Goal: Find specific page/section: Find specific page/section

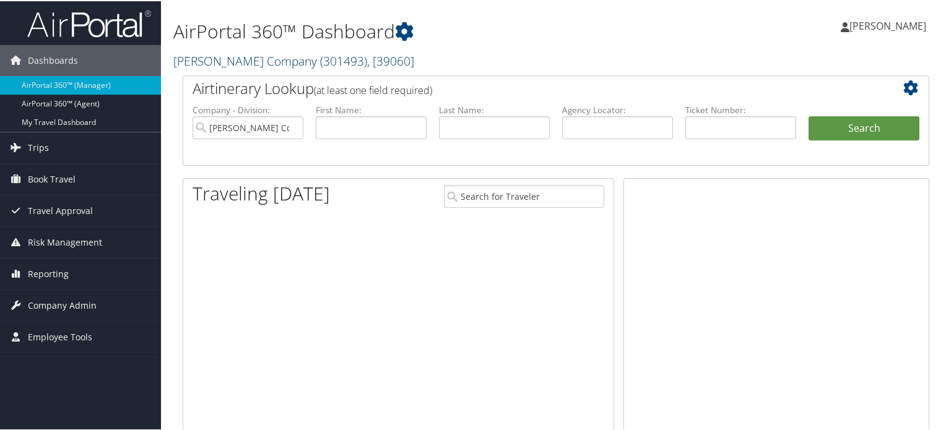
click at [260, 61] on link "[PERSON_NAME] Company ( 301493 ) , [ 39060 ]" at bounding box center [293, 59] width 241 height 17
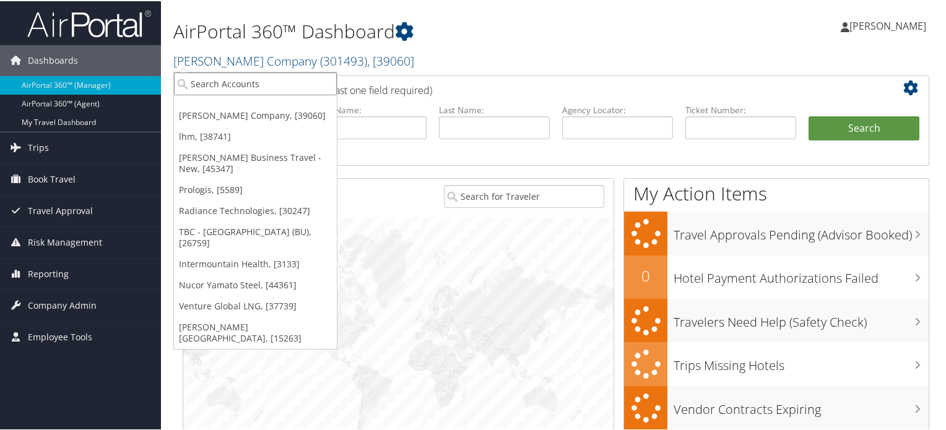
click at [252, 83] on input "search" at bounding box center [255, 82] width 163 height 23
type input "[PERSON_NAME]"
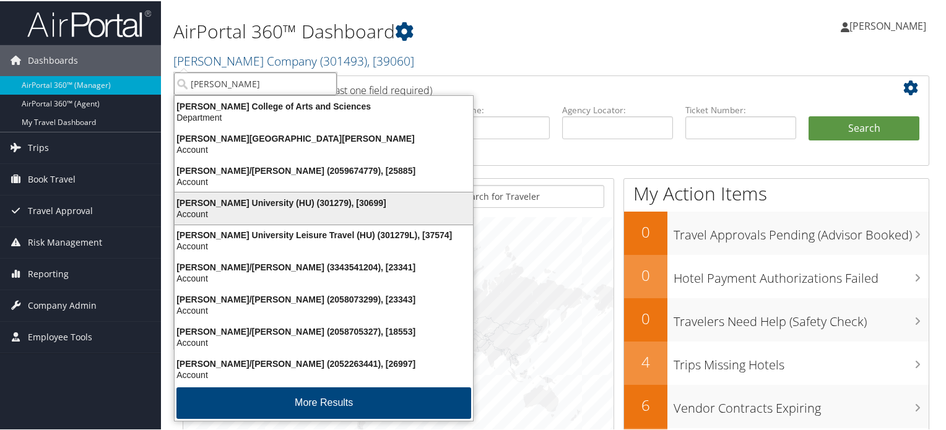
click at [233, 203] on div "[PERSON_NAME] University (HU) (301279), [30699]" at bounding box center [323, 201] width 313 height 11
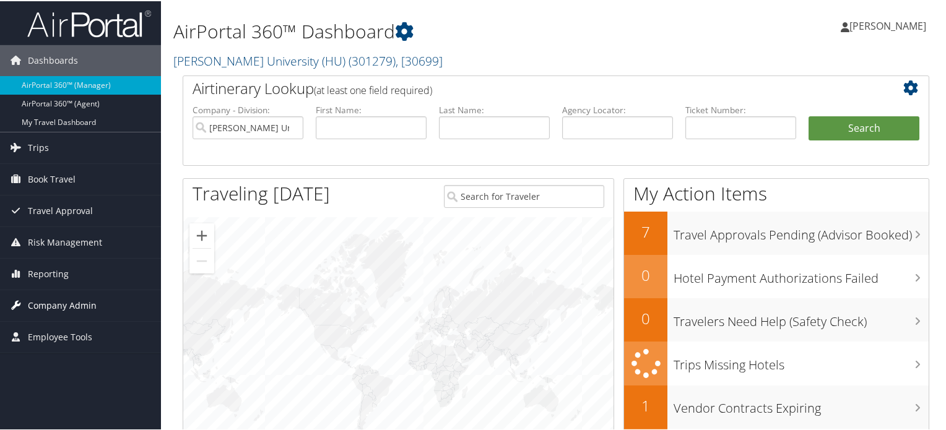
click at [54, 304] on span "Company Admin" at bounding box center [62, 304] width 69 height 31
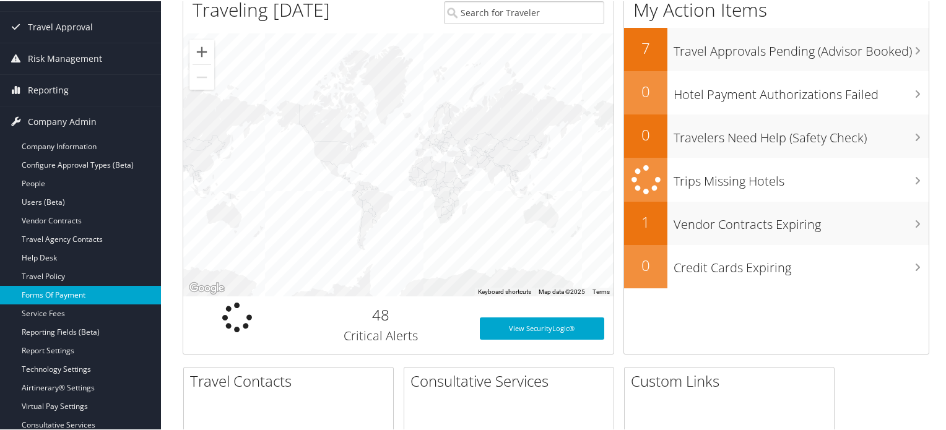
scroll to position [186, 0]
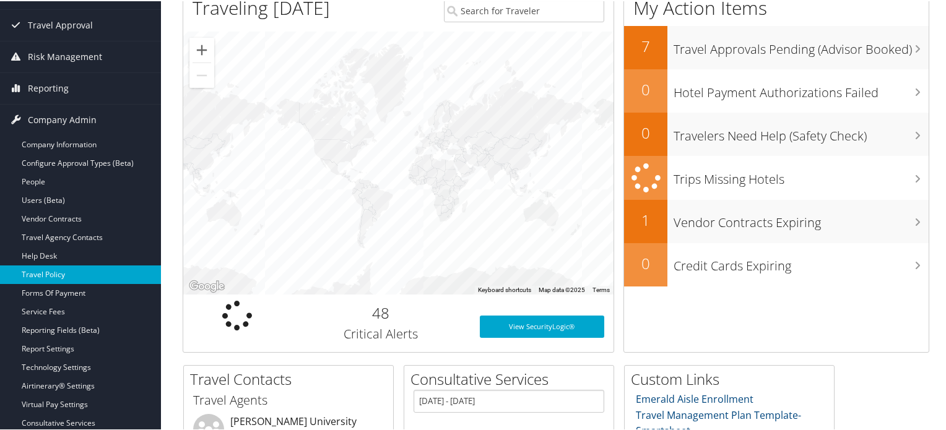
click at [51, 273] on link "Travel Policy" at bounding box center [80, 273] width 161 height 19
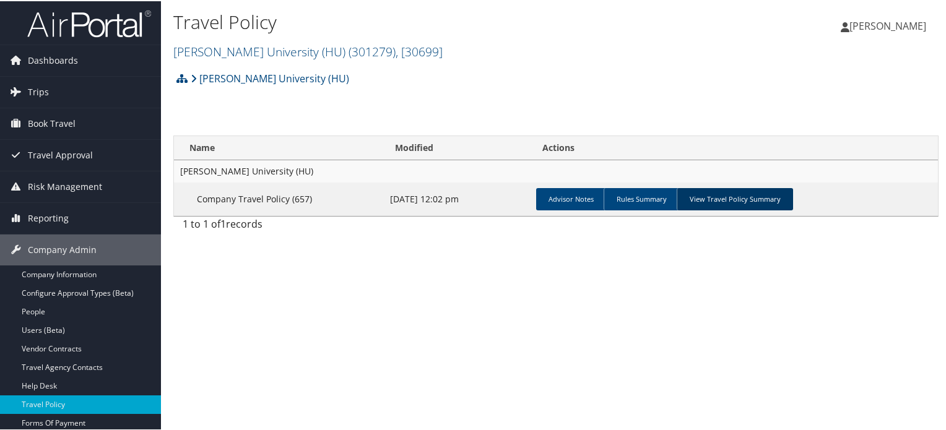
click at [722, 199] on link "View Travel Policy Summary" at bounding box center [734, 198] width 116 height 22
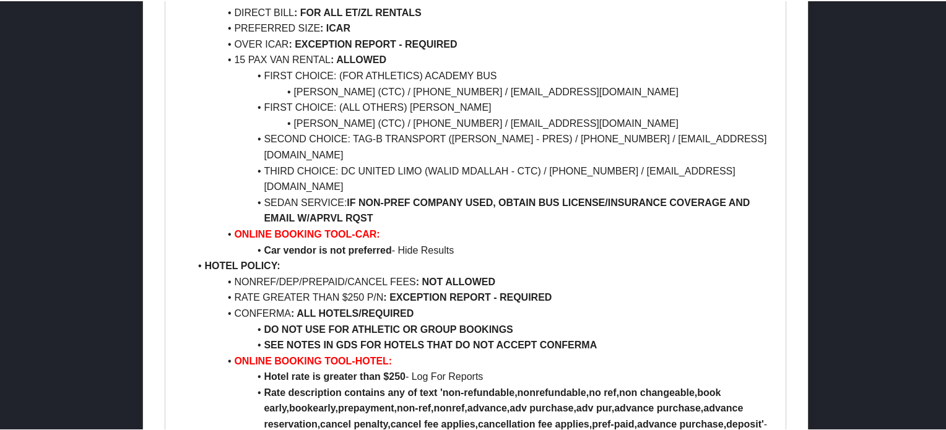
scroll to position [978, 0]
